Goal: Use online tool/utility: Utilize a website feature to perform a specific function

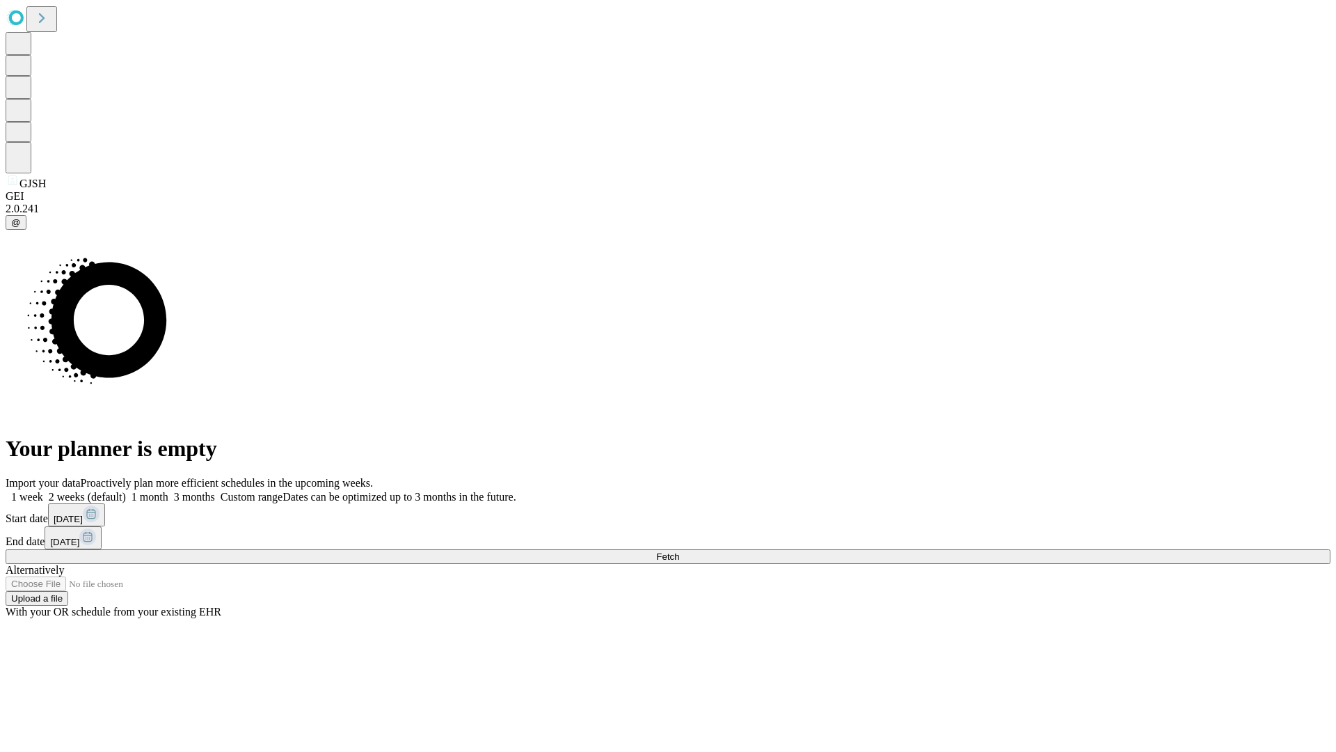
click at [679, 551] on span "Fetch" at bounding box center [667, 556] width 23 height 10
